Goal: Task Accomplishment & Management: Use online tool/utility

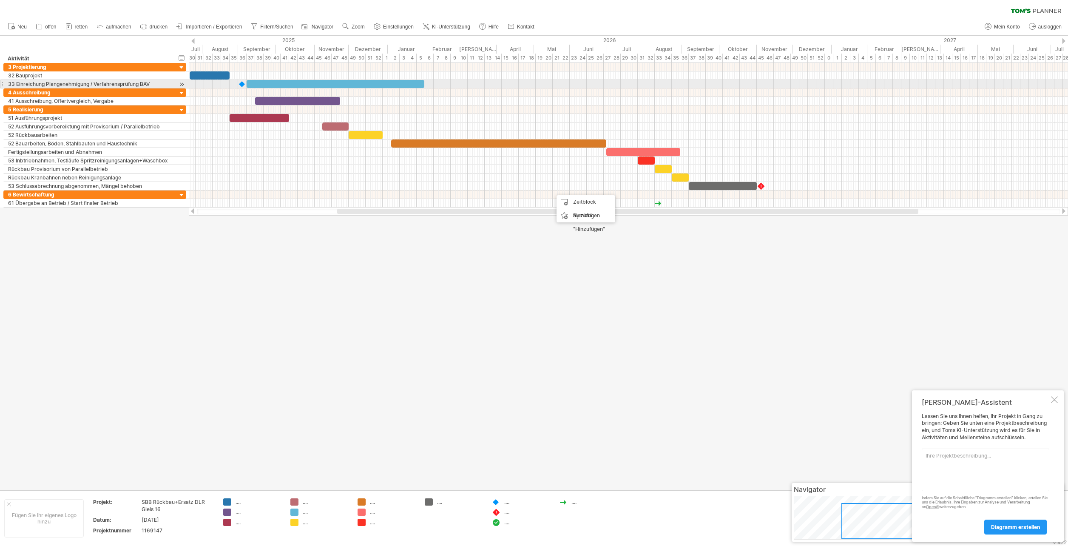
click at [549, 86] on div at bounding box center [628, 84] width 879 height 9
click at [119, 41] on div "hide start/end/duration Start/Ende/Dauer anzeigen ******** Aktivität" at bounding box center [94, 49] width 189 height 27
click at [387, 27] on span "Einstellungen" at bounding box center [398, 27] width 31 height 6
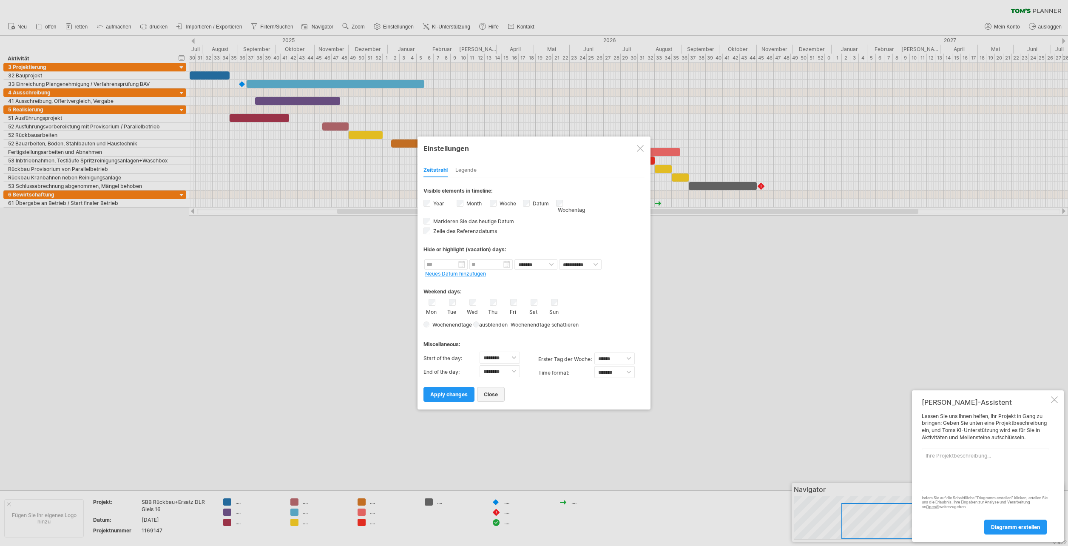
click at [494, 390] on link "close" at bounding box center [491, 394] width 28 height 15
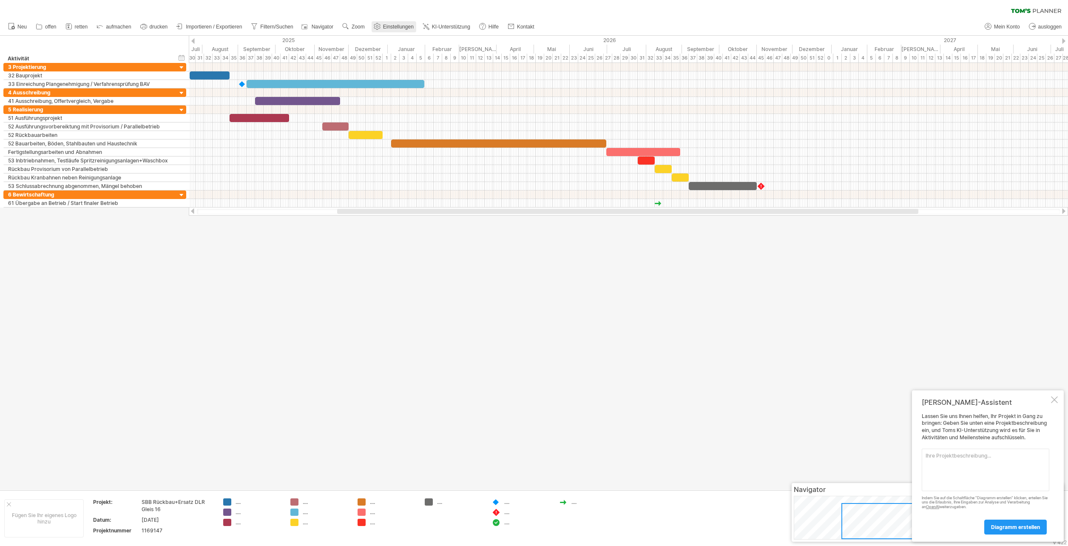
click at [395, 22] on link "Einstellungen" at bounding box center [394, 26] width 45 height 11
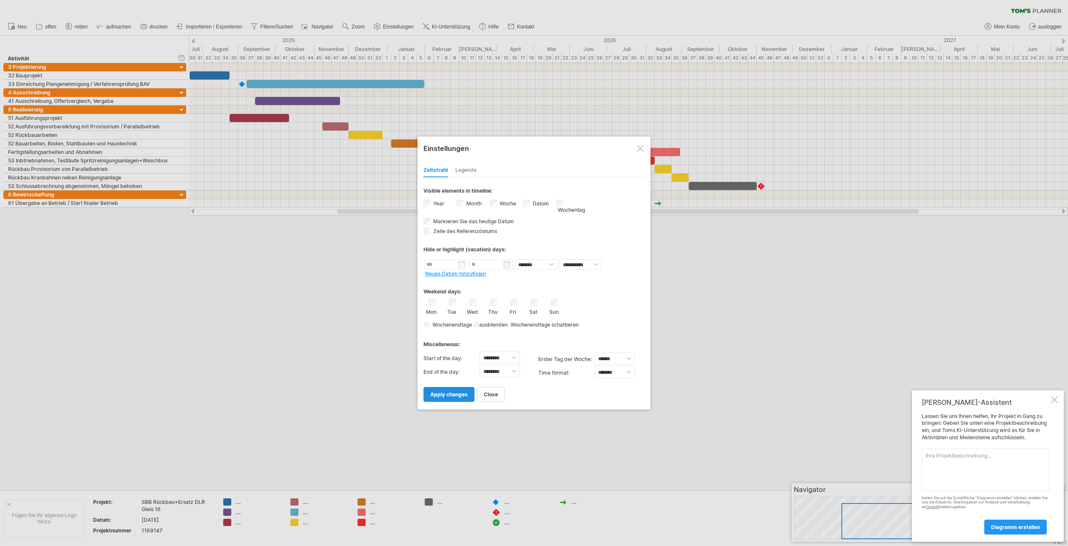
click at [460, 397] on span "apply changes" at bounding box center [448, 394] width 37 height 6
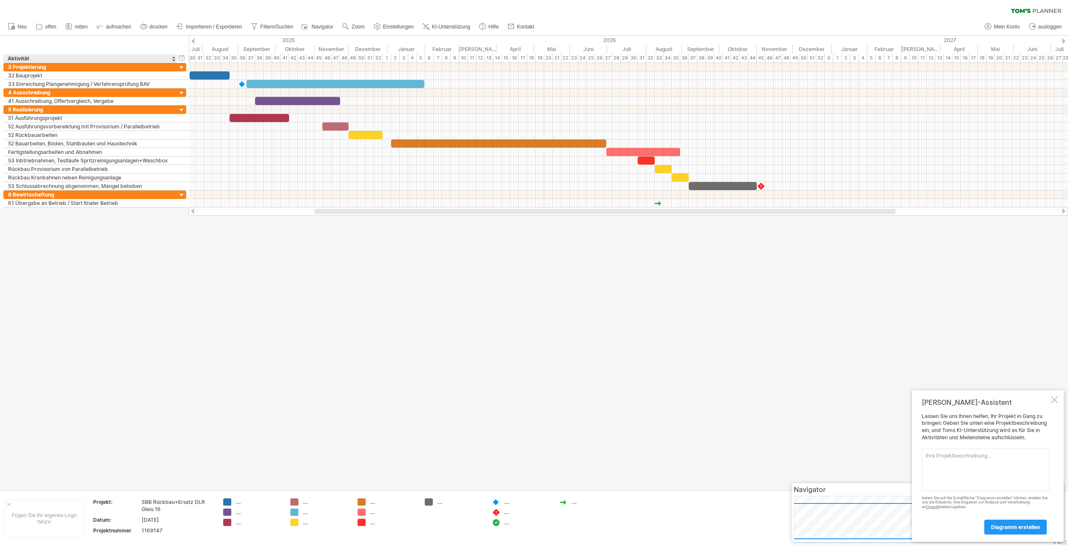
click at [136, 325] on div at bounding box center [534, 263] width 1068 height 454
click at [212, 28] on span "Importieren / Exportieren" at bounding box center [214, 27] width 56 height 6
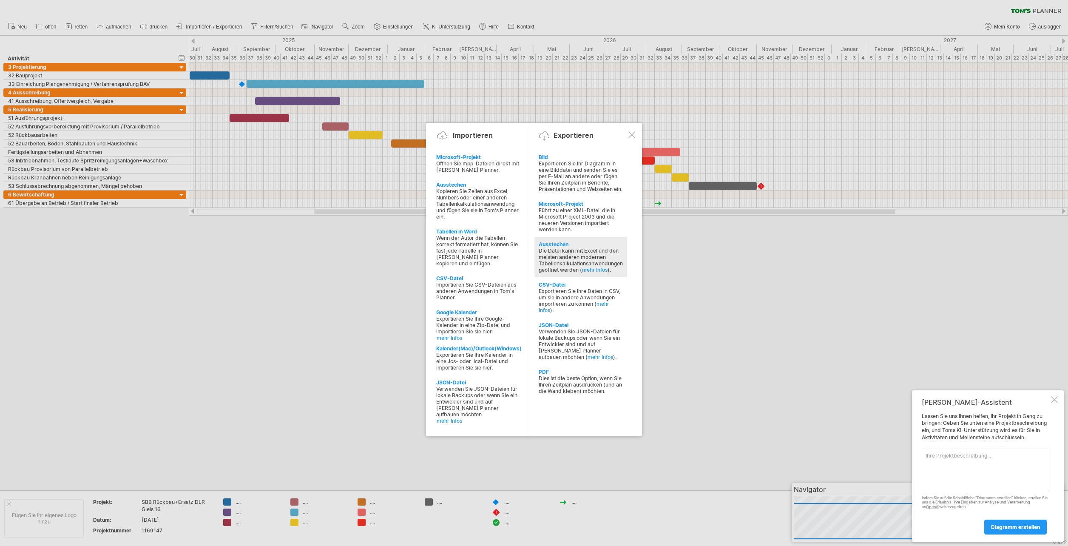
click at [572, 258] on div "Die Datei kann mit Excel und den meisten anderen modernen Tabellenkalkulationsa…" at bounding box center [581, 260] width 84 height 26
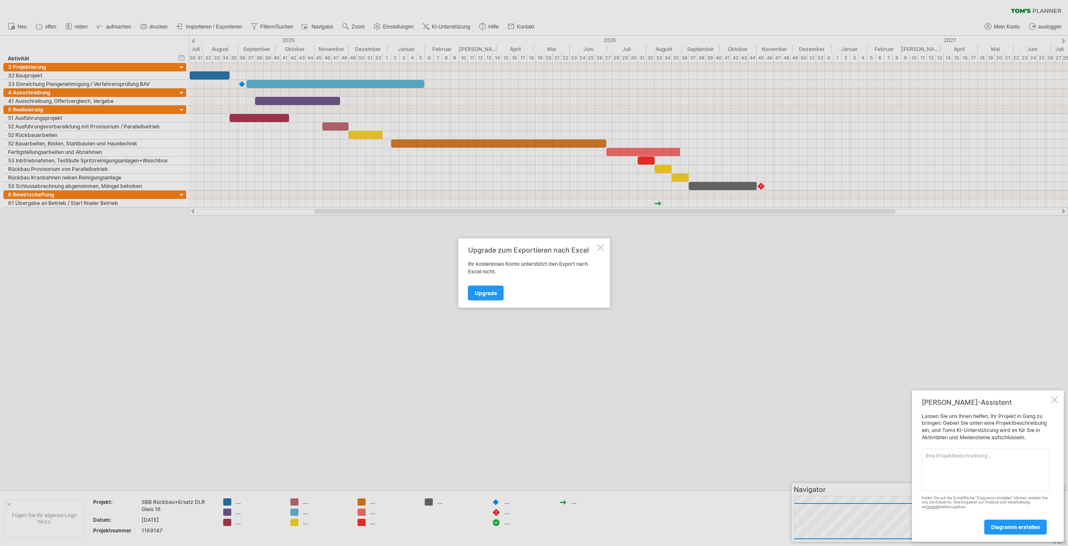
click at [598, 250] on div at bounding box center [600, 247] width 7 height 7
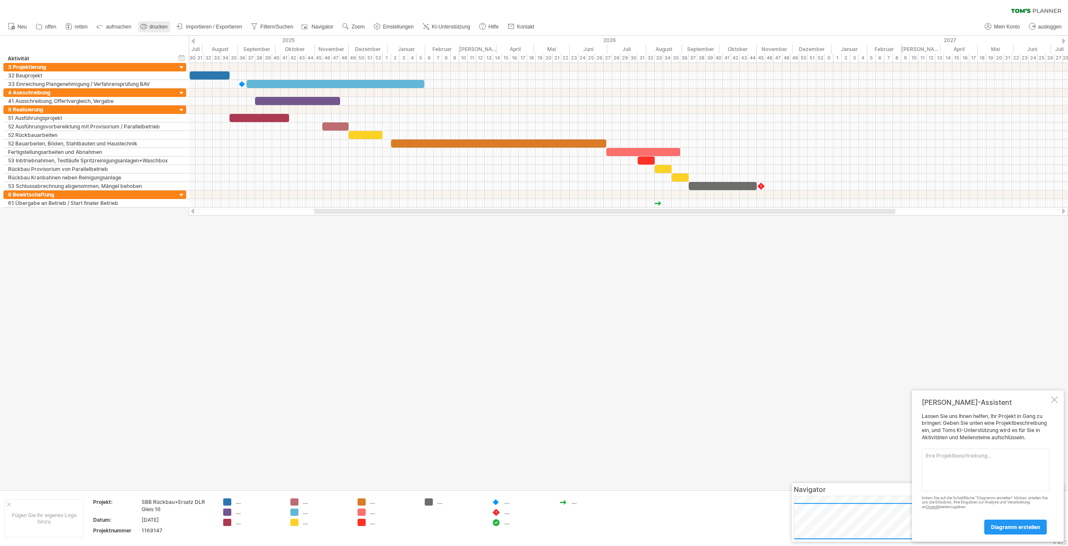
click at [145, 29] on rect at bounding box center [143, 28] width 3 height 2
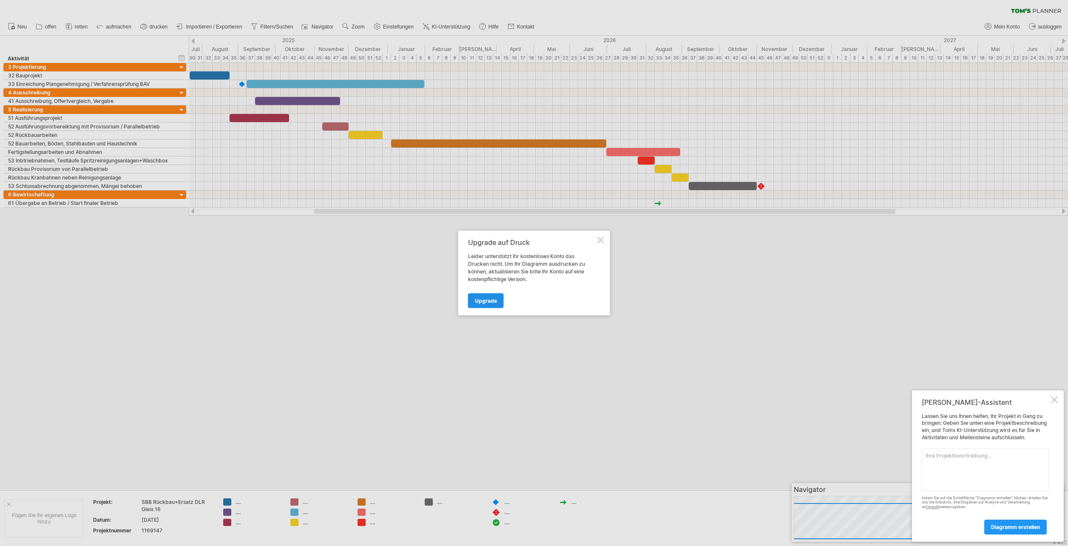
click at [489, 301] on span "Upgrade" at bounding box center [486, 301] width 22 height 6
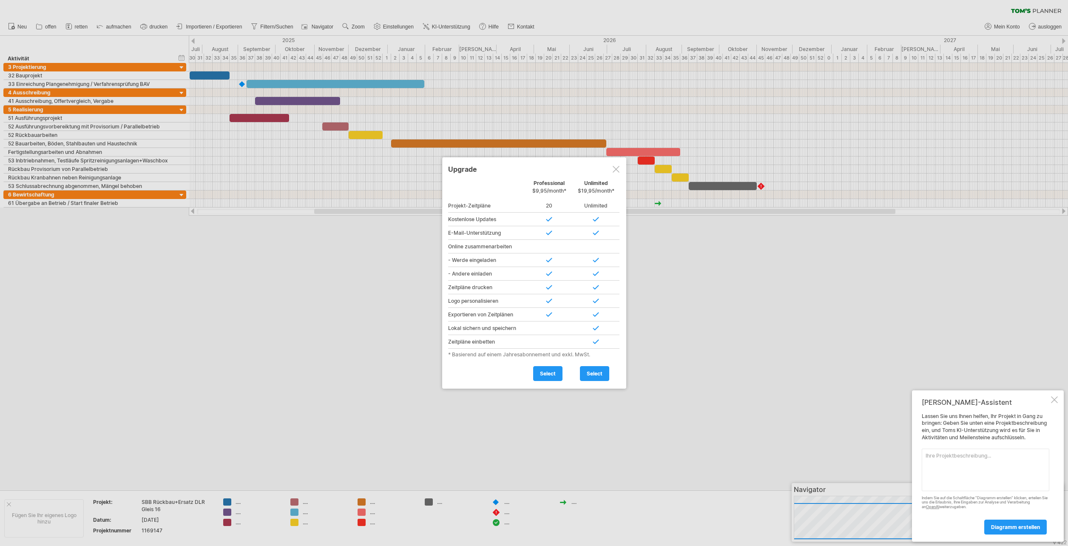
click at [522, 422] on div at bounding box center [534, 273] width 1068 height 546
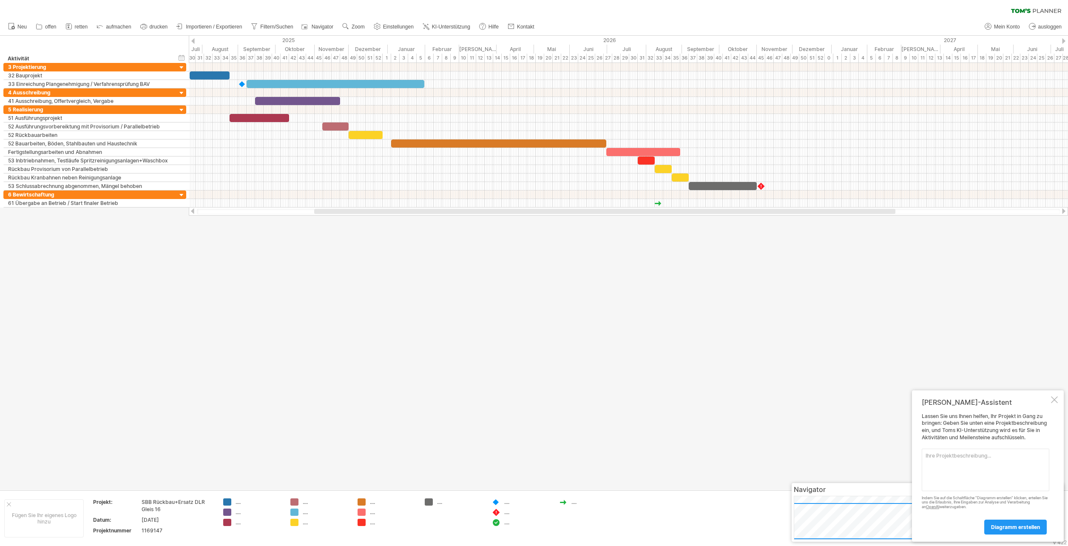
click at [860, 35] on div "Neu" at bounding box center [534, 27] width 1068 height 18
click at [322, 250] on div at bounding box center [534, 263] width 1068 height 454
click at [1014, 525] on span "Diagramm erstellen" at bounding box center [1015, 527] width 49 height 6
click at [481, 370] on div at bounding box center [534, 263] width 1068 height 454
